Goal: Task Accomplishment & Management: Use online tool/utility

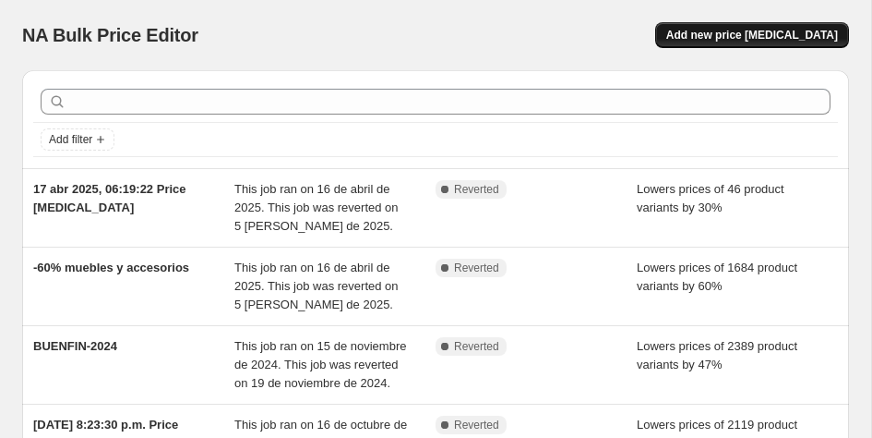
click at [757, 34] on span "Add new price change job" at bounding box center [753, 35] width 172 height 15
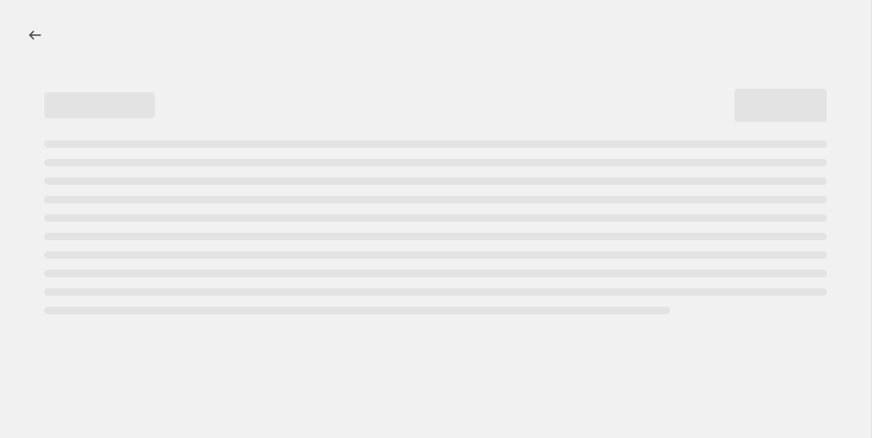
select select "percentage"
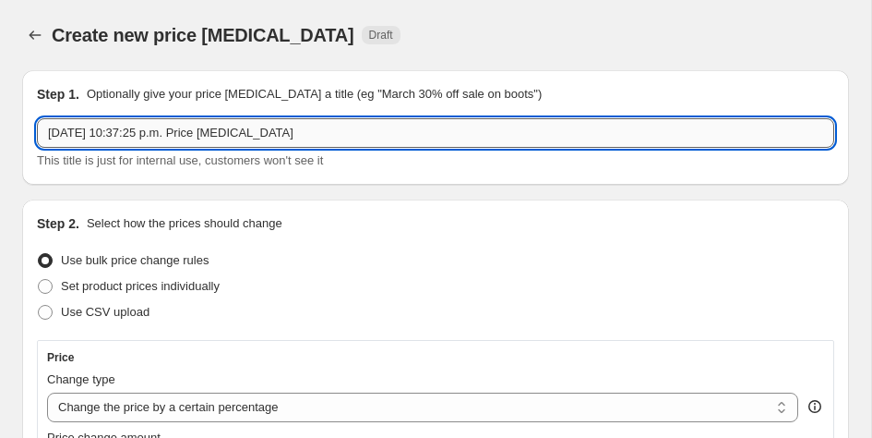
click at [365, 127] on input "14 oct 2025, 10:37:25 p.m. Price change job" at bounding box center [436, 133] width 798 height 30
click at [266, 179] on div "Step 1. Optionally give your price change job a title (eg "March 30% off sale o…" at bounding box center [435, 127] width 827 height 114
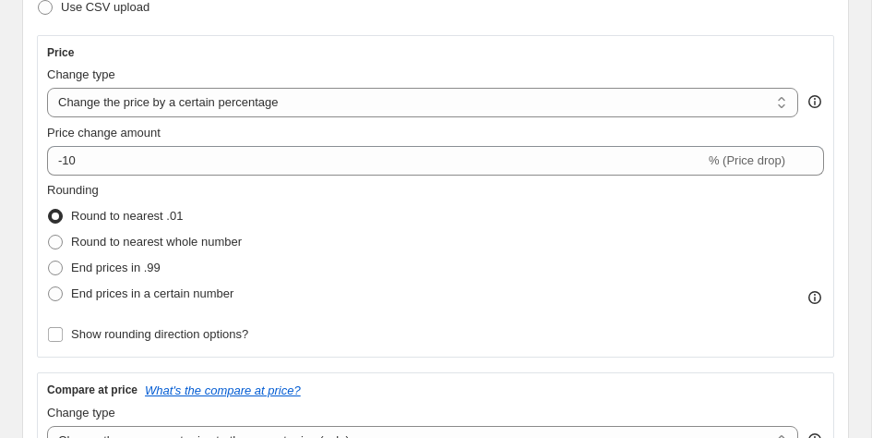
scroll to position [307, 0]
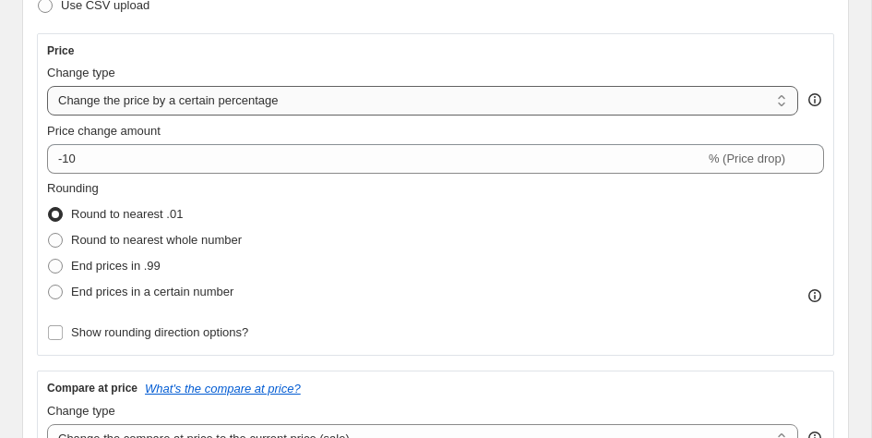
click at [256, 104] on select "Change the price to a certain amount Change the price by a certain amount Chang…" at bounding box center [423, 101] width 752 height 30
click at [47, 86] on select "Change the price to a certain amount Change the price by a certain amount Chang…" at bounding box center [423, 101] width 752 height 30
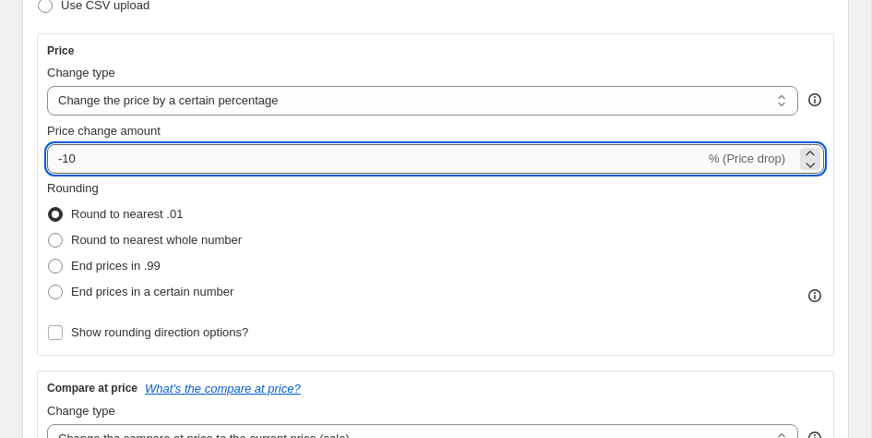
click at [195, 157] on input "-10" at bounding box center [376, 159] width 658 height 30
type input "-1"
type input "-70"
click at [806, 208] on div "Rounding Round to nearest .01 Round to nearest whole number End prices in .99 E…" at bounding box center [435, 242] width 777 height 126
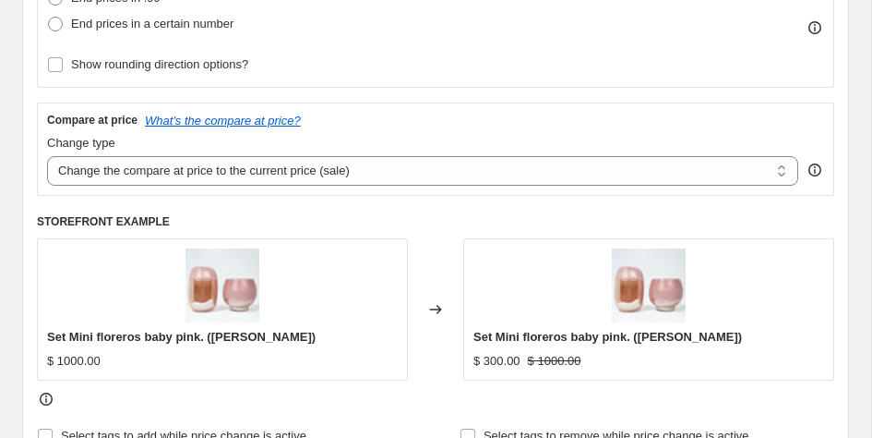
scroll to position [577, 0]
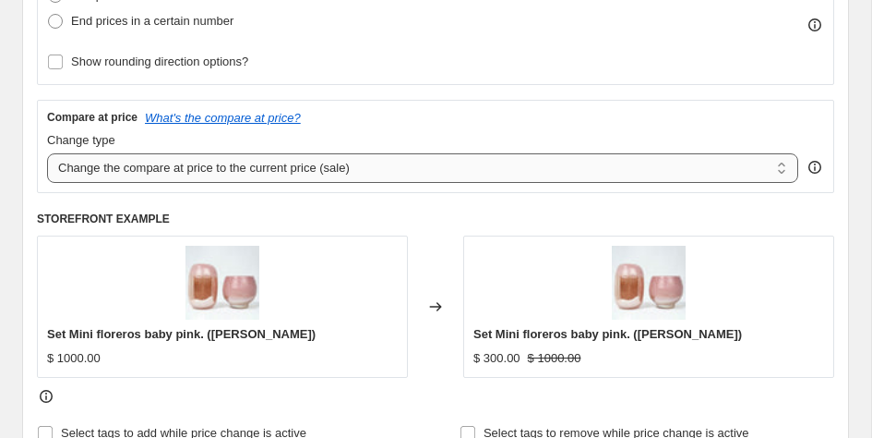
click at [299, 162] on select "Change the compare at price to the current price (sale) Change the compare at p…" at bounding box center [423, 168] width 752 height 30
click at [47, 153] on select "Change the compare at price to the current price (sale) Change the compare at p…" at bounding box center [423, 168] width 752 height 30
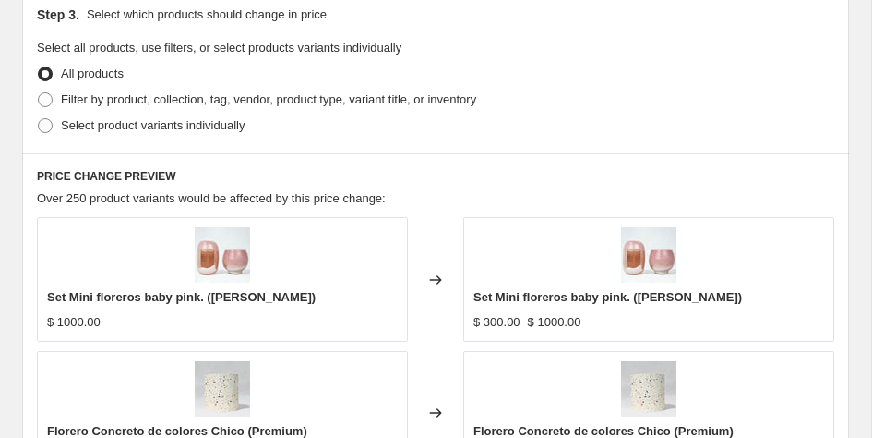
scroll to position [1066, 0]
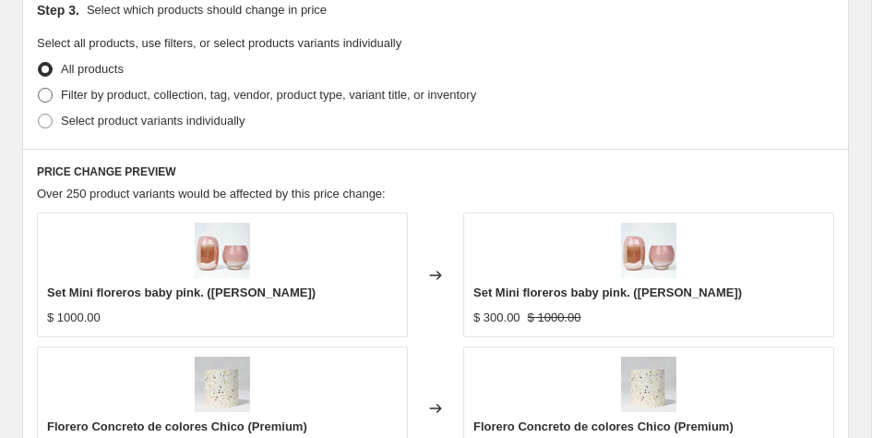
click at [365, 95] on span "Filter by product, collection, tag, vendor, product type, variant title, or inv…" at bounding box center [268, 95] width 415 height 14
click at [39, 89] on input "Filter by product, collection, tag, vendor, product type, variant title, or inv…" at bounding box center [38, 88] width 1 height 1
radio input "true"
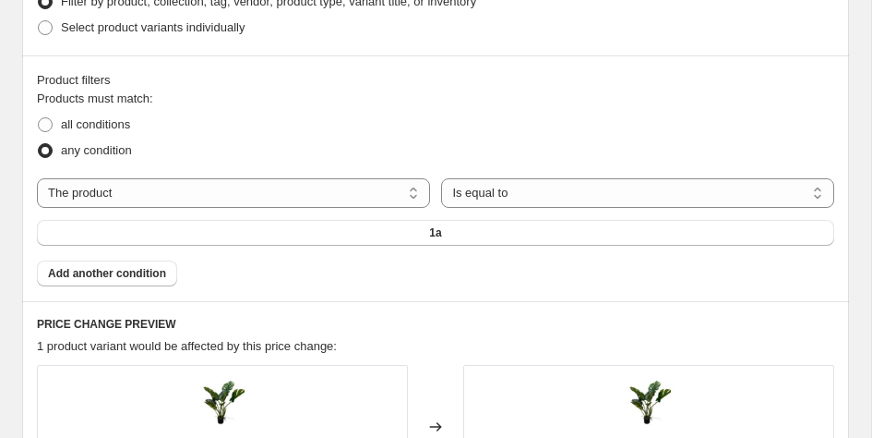
scroll to position [1180, 0]
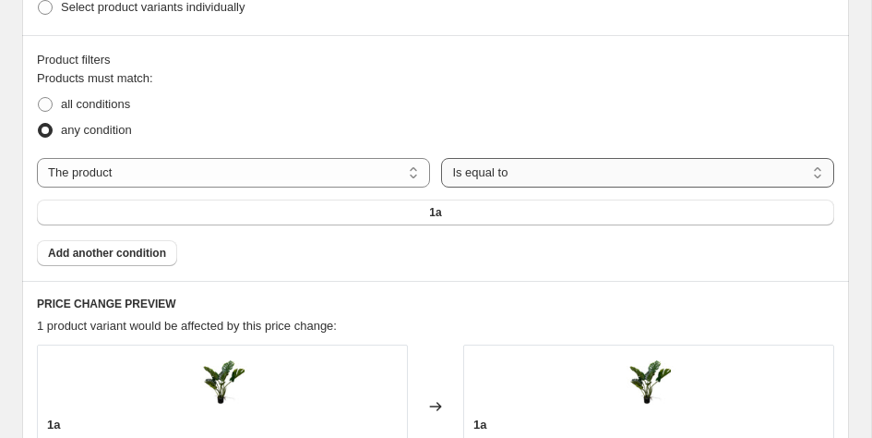
click at [478, 163] on select "Is equal to Is not equal to" at bounding box center [637, 173] width 393 height 30
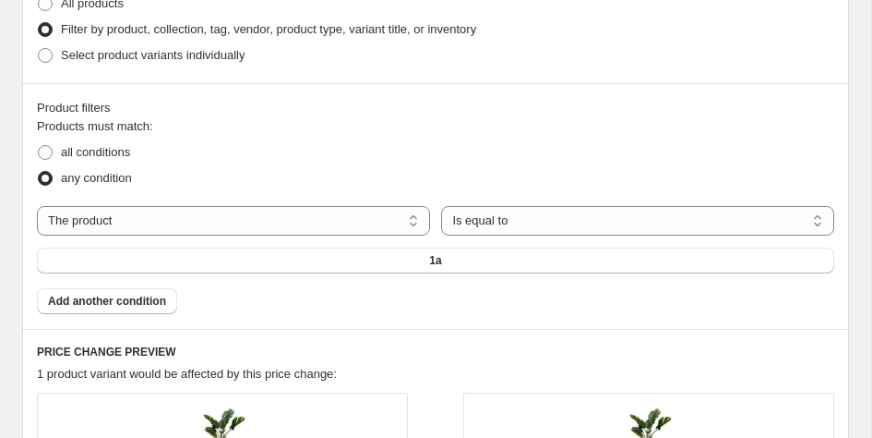
scroll to position [1134, 0]
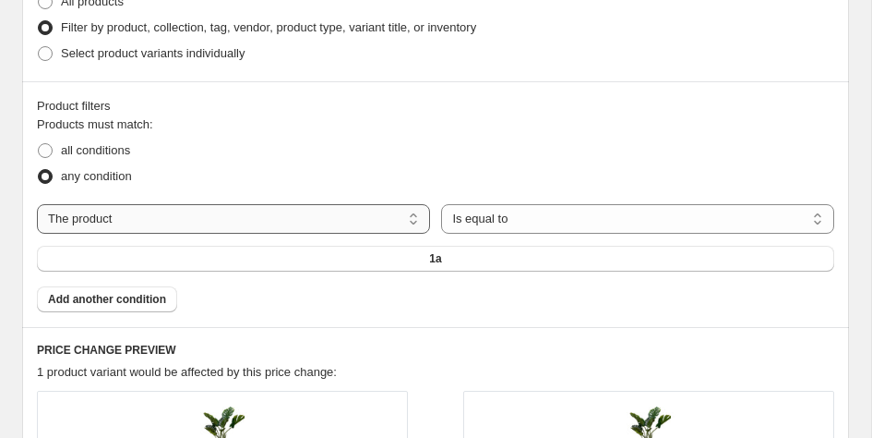
click at [176, 218] on select "The product The product's collection The product's tag The product's vendor The…" at bounding box center [233, 219] width 393 height 30
select select "collection"
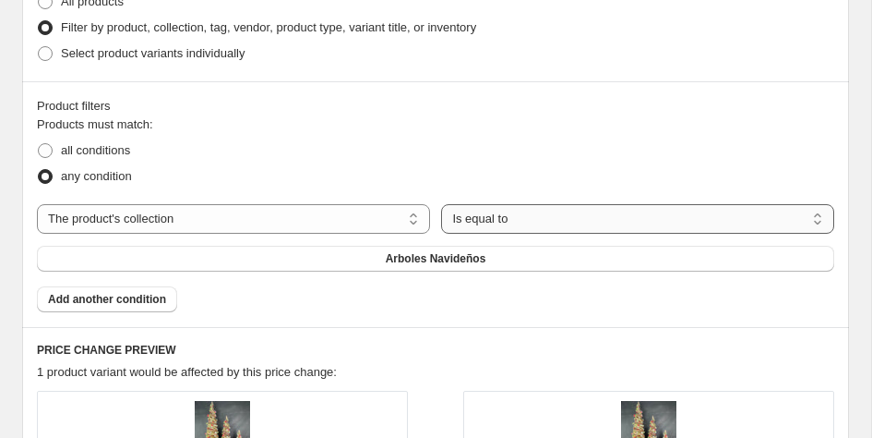
click at [484, 217] on select "Is equal to Is not equal to" at bounding box center [637, 219] width 393 height 30
click at [414, 255] on span "Arboles Navideños" at bounding box center [436, 258] width 101 height 15
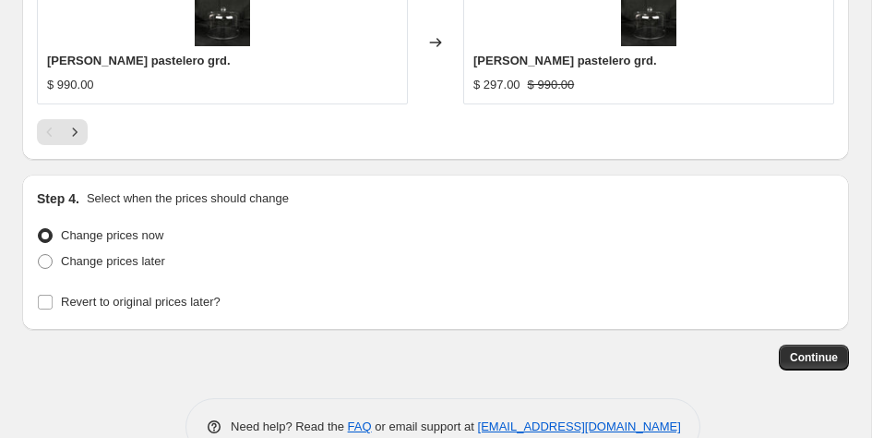
scroll to position [2050, 0]
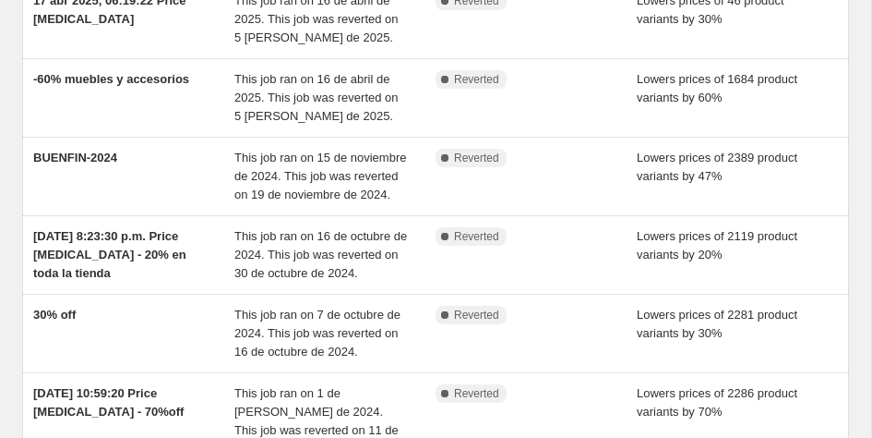
scroll to position [190, 0]
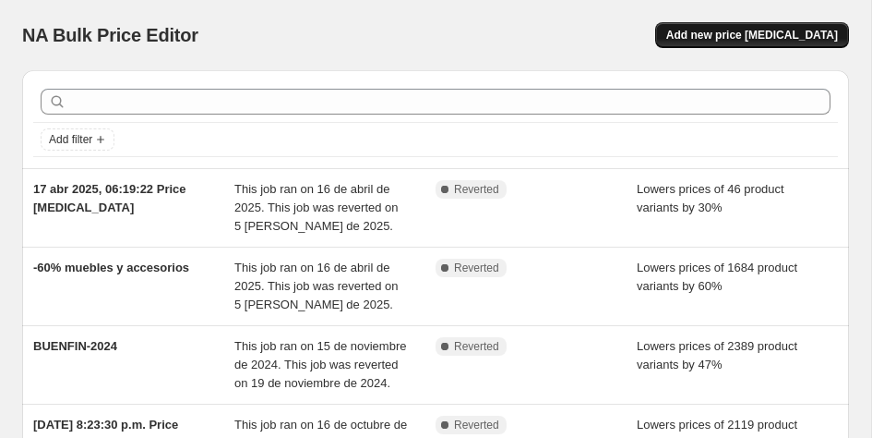
click at [798, 34] on span "Add new price change job" at bounding box center [753, 35] width 172 height 15
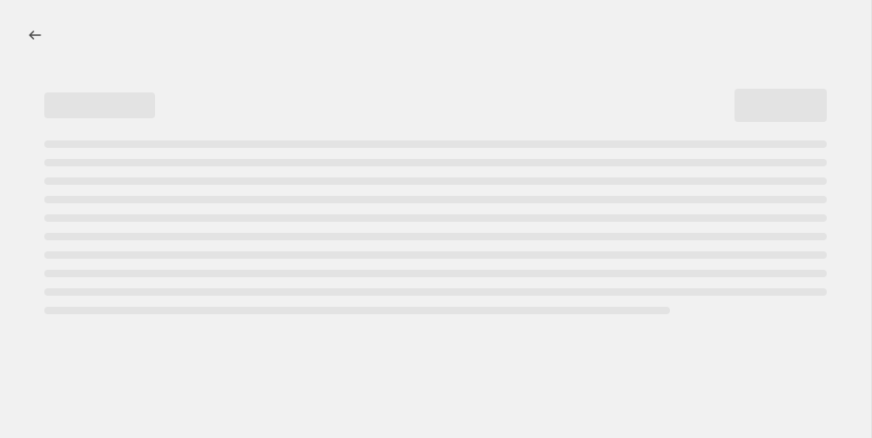
select select "percentage"
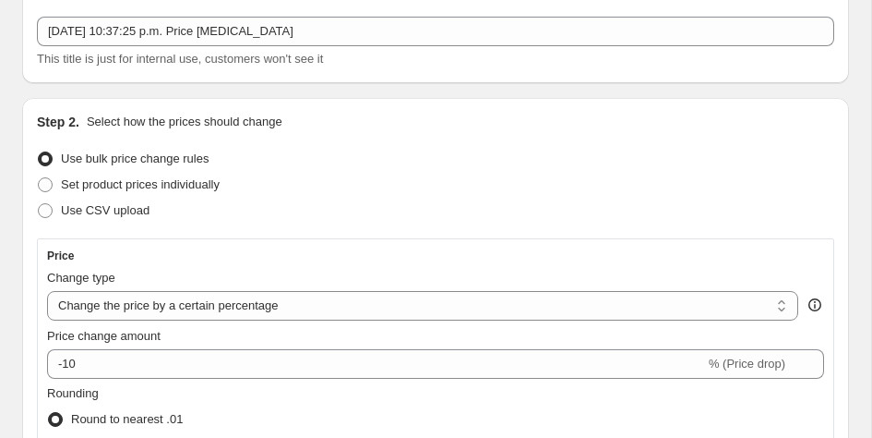
scroll to position [91, 0]
